Goal: Transaction & Acquisition: Purchase product/service

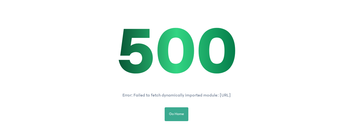
click at [139, 17] on p "500" at bounding box center [177, 51] width 122 height 69
click at [177, 117] on span "Go Home" at bounding box center [176, 114] width 15 height 6
click at [226, 81] on p "500" at bounding box center [177, 51] width 122 height 69
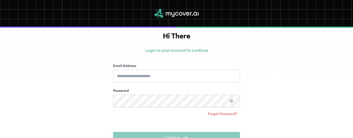
scroll to position [55, 0]
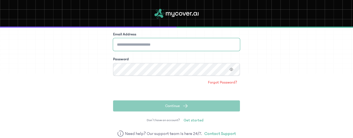
type input "**********"
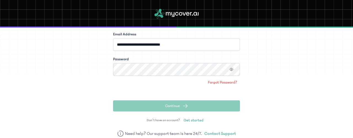
click at [177, 106] on span "Continue" at bounding box center [172, 106] width 15 height 6
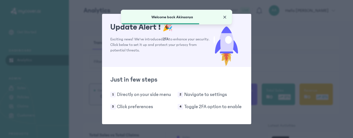
click at [225, 16] on span "Close" at bounding box center [225, 17] width 6 height 6
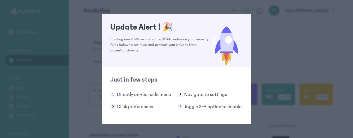
click at [281, 42] on div "Update Alert ! 🎉 Exciting news! We've introduced 2FA to enhance your security. …" at bounding box center [176, 69] width 353 height 138
click at [288, 52] on div "Update Alert ! 🎉 Exciting news! We've introduced 2FA to enhance your security. …" at bounding box center [176, 69] width 353 height 138
click at [259, 57] on div "Update Alert ! 🎉 Exciting news! We've introduced 2FA to enhance your security. …" at bounding box center [176, 69] width 353 height 138
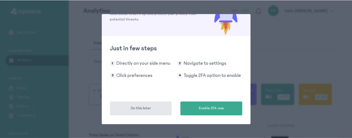
scroll to position [31, 0]
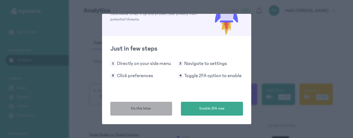
click at [147, 108] on span "Do this later" at bounding box center [141, 108] width 20 height 6
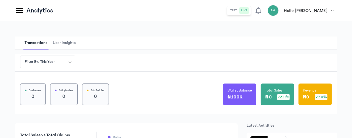
scroll to position [83, 0]
click at [239, 10] on button "test" at bounding box center [233, 10] width 11 height 7
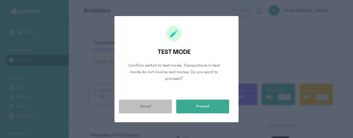
click at [141, 102] on button "Cancel" at bounding box center [145, 106] width 53 height 14
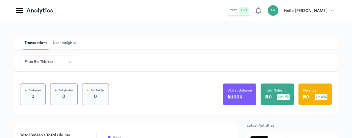
click at [77, 45] on span "User Insights" at bounding box center [64, 42] width 25 height 13
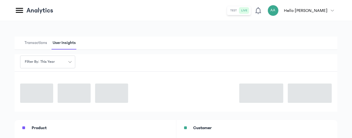
click at [48, 45] on span "Transactions" at bounding box center [35, 42] width 25 height 13
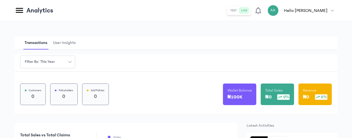
scroll to position [99, 0]
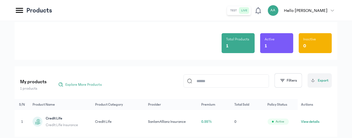
scroll to position [28, 0]
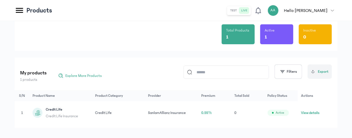
click at [318, 114] on button "View details" at bounding box center [310, 113] width 18 height 6
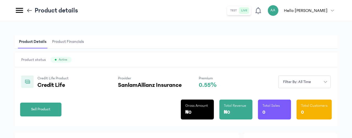
click at [33, 8] on icon at bounding box center [29, 10] width 6 height 6
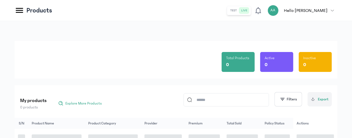
scroll to position [28, 0]
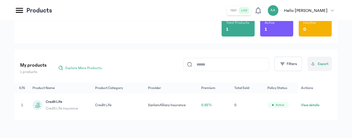
click at [40, 102] on circle at bounding box center [38, 103] width 3 height 3
click at [318, 102] on button "View details" at bounding box center [310, 105] width 18 height 6
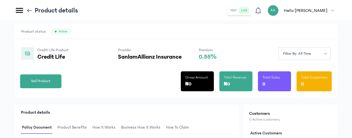
scroll to position [28, 0]
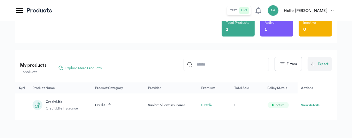
scroll to position [41, 0]
click at [320, 102] on button "View details" at bounding box center [310, 105] width 18 height 6
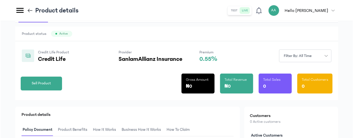
scroll to position [55, 0]
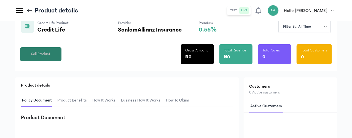
click at [50, 57] on span "Sell Product" at bounding box center [40, 54] width 19 height 6
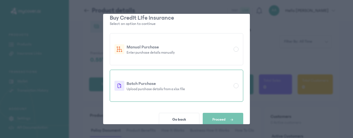
scroll to position [15, 0]
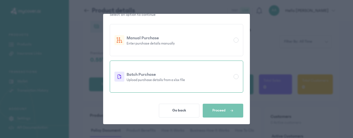
click at [236, 77] on div at bounding box center [236, 76] width 5 height 5
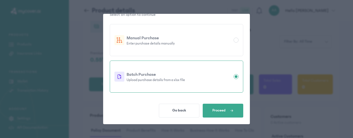
scroll to position [14, 0]
click at [118, 77] on icon at bounding box center [119, 77] width 3 height 4
click at [153, 91] on div "Batch Purchase Upload purchase details from a xlsx file" at bounding box center [176, 77] width 133 height 32
click at [154, 79] on p "Upload purchase details from a xlsx file" at bounding box center [179, 80] width 105 height 4
click at [156, 75] on p "Batch Purchase" at bounding box center [179, 74] width 105 height 7
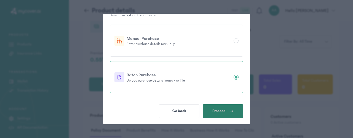
click at [228, 111] on span "button" at bounding box center [230, 110] width 8 height 5
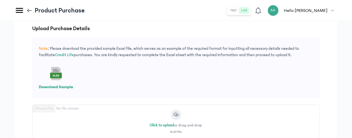
scroll to position [55, 0]
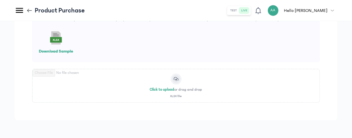
click at [73, 54] on p "Download Sample" at bounding box center [56, 51] width 34 height 7
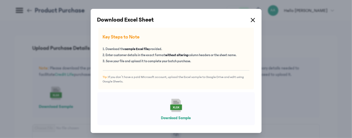
scroll to position [0, 0]
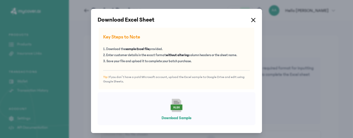
click at [173, 117] on button "Download Sample" at bounding box center [177, 118] width 30 height 6
